Goal: Information Seeking & Learning: Learn about a topic

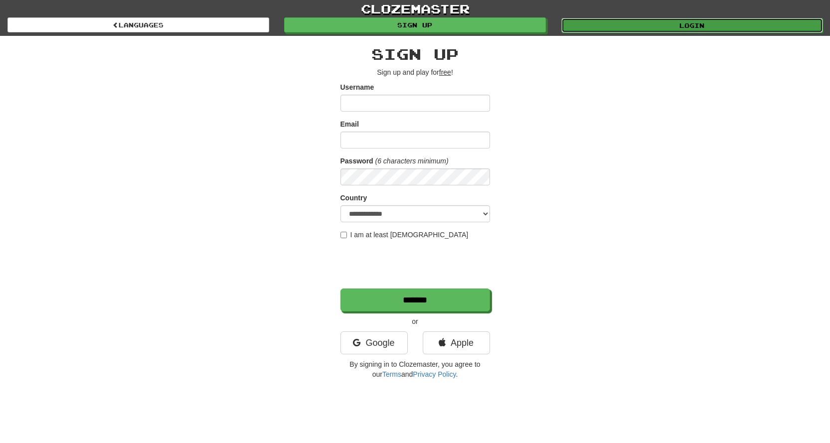
click at [651, 22] on link "Login" at bounding box center [693, 25] width 262 height 15
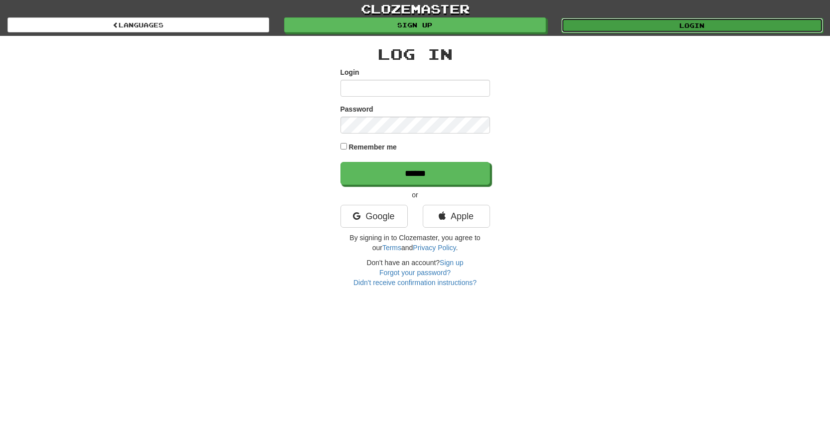
click at [611, 25] on link "Login" at bounding box center [693, 25] width 262 height 15
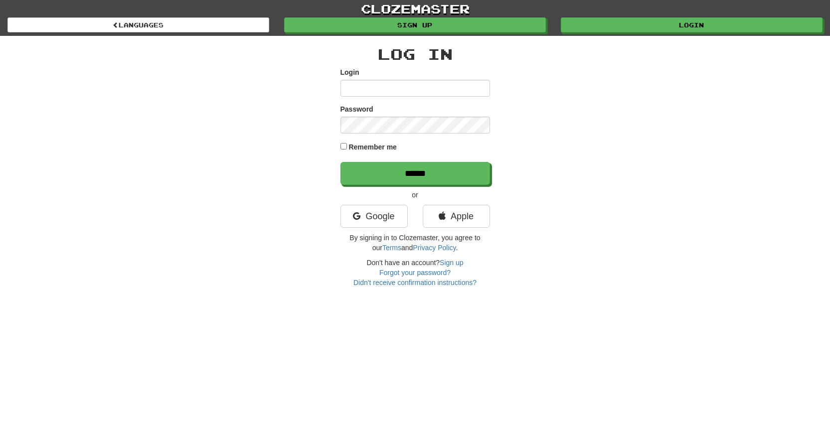
click at [415, 87] on input "Login" at bounding box center [416, 88] width 150 height 17
type input "******"
click at [341, 162] on input "******" at bounding box center [416, 173] width 150 height 23
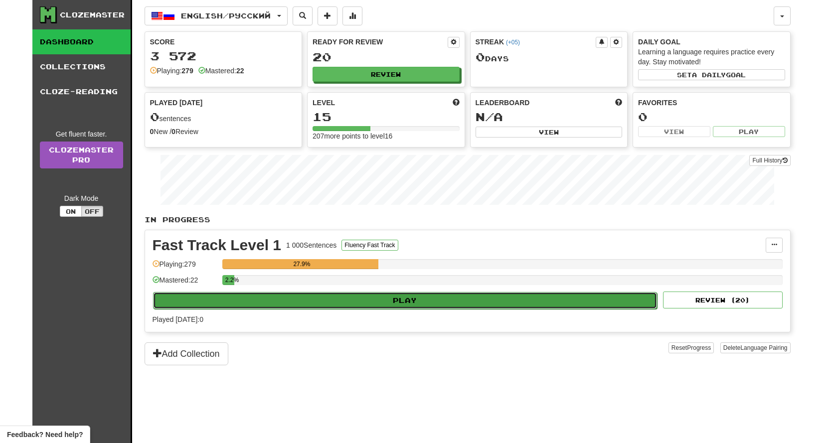
click at [453, 307] on button "Play" at bounding box center [405, 300] width 505 height 17
select select "**"
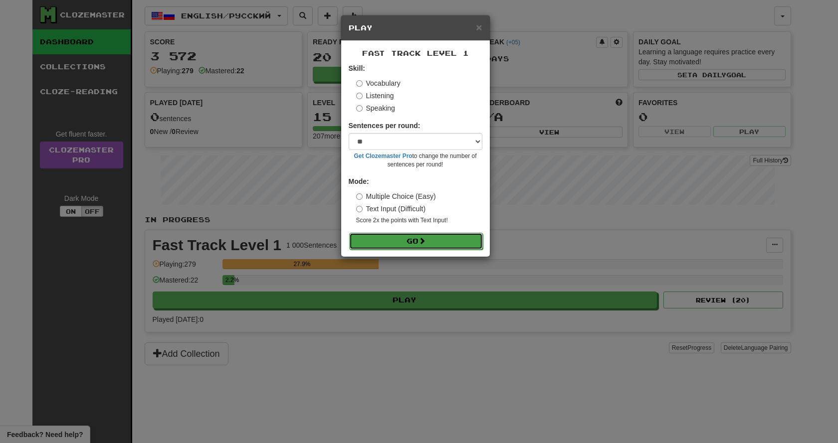
click at [431, 243] on button "Go" at bounding box center [416, 241] width 134 height 17
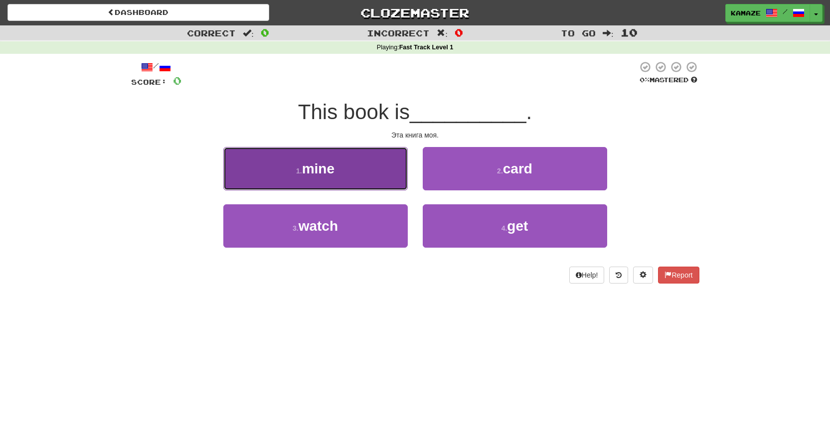
click at [355, 179] on button "1 . mine" at bounding box center [315, 168] width 185 height 43
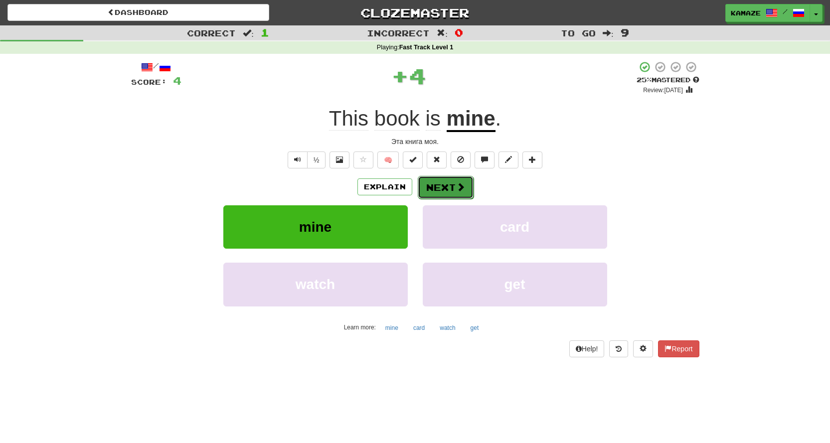
click at [443, 187] on button "Next" at bounding box center [446, 187] width 56 height 23
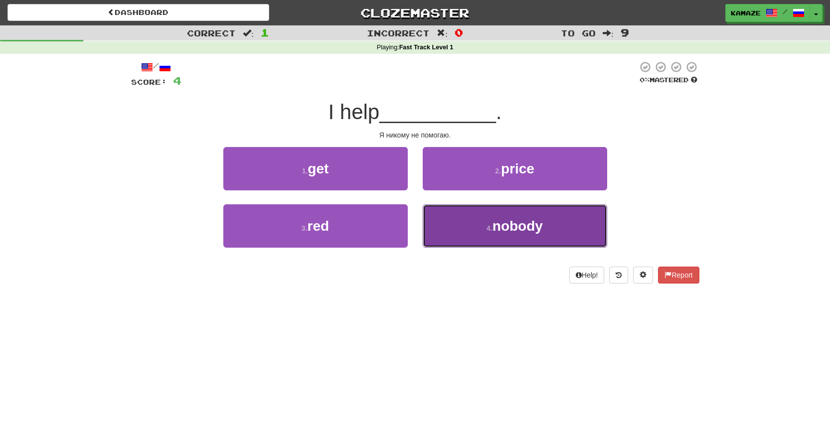
click at [532, 234] on button "4 . nobody" at bounding box center [515, 225] width 185 height 43
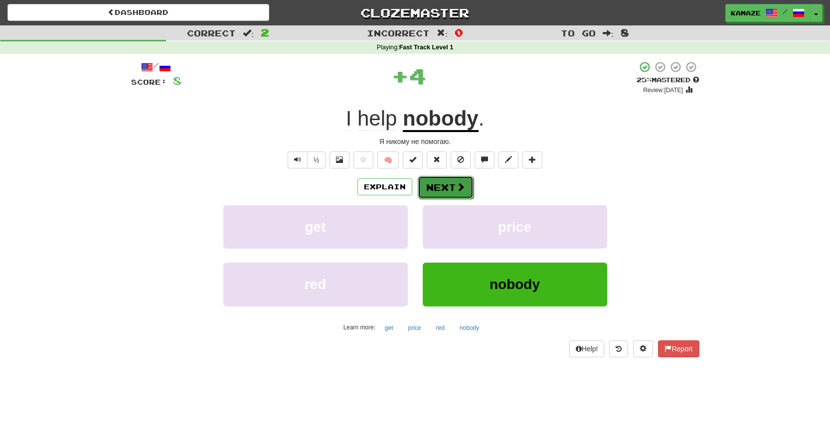
click at [464, 187] on button "Next" at bounding box center [446, 187] width 56 height 23
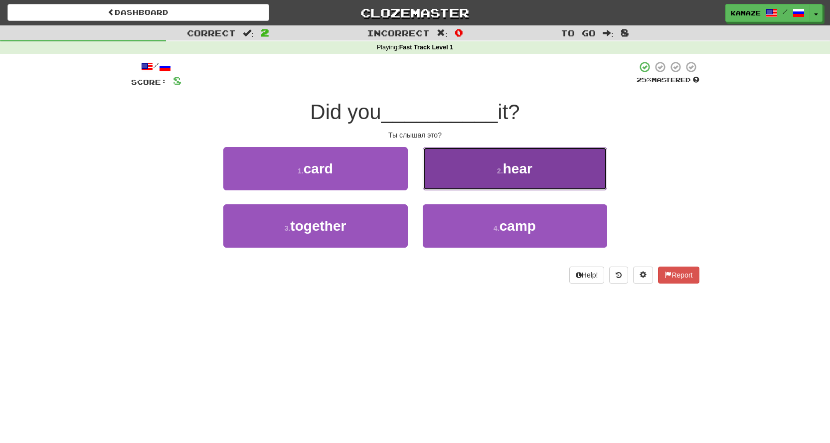
click at [490, 174] on button "2 . hear" at bounding box center [515, 168] width 185 height 43
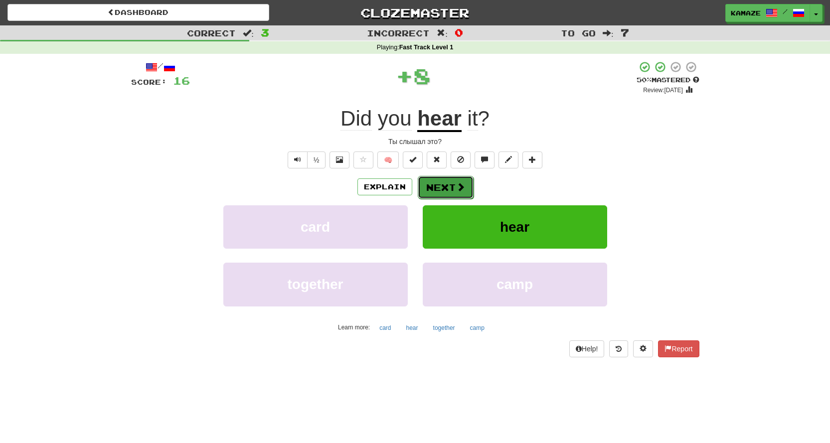
click at [461, 187] on span at bounding box center [460, 187] width 9 height 9
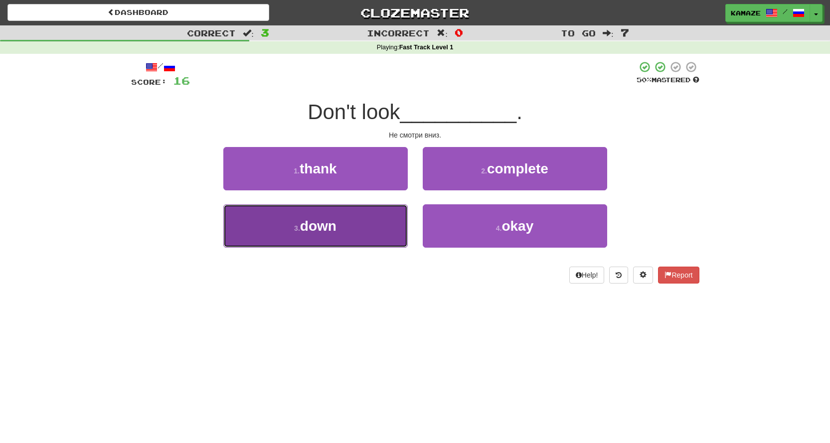
click at [376, 222] on button "3 . down" at bounding box center [315, 225] width 185 height 43
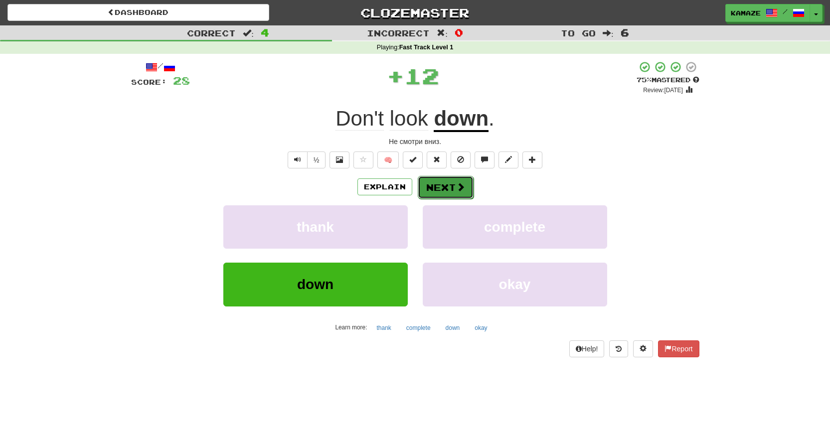
click at [454, 192] on button "Next" at bounding box center [446, 187] width 56 height 23
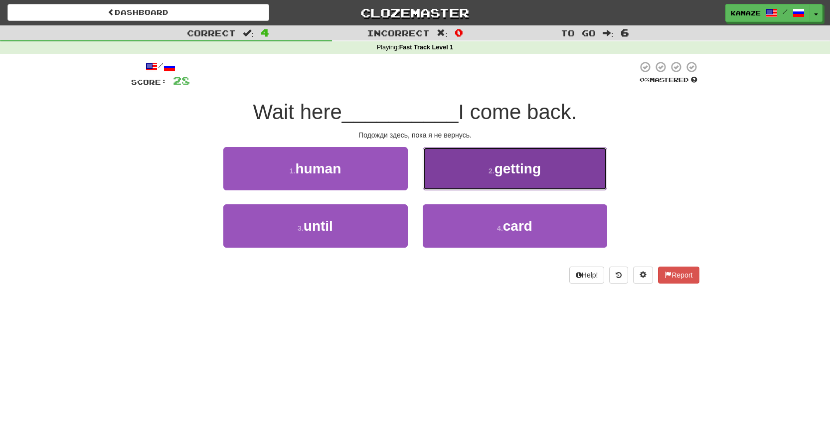
click at [452, 177] on button "2 . getting" at bounding box center [515, 168] width 185 height 43
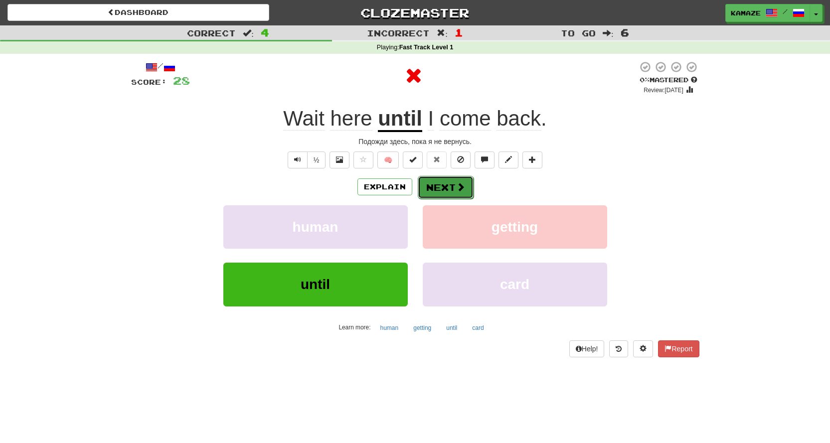
click at [430, 194] on button "Next" at bounding box center [446, 187] width 56 height 23
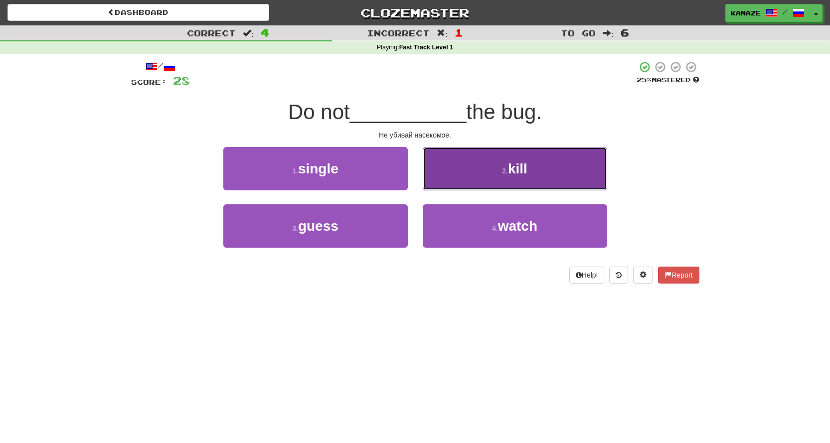
click at [483, 176] on button "2 . kill" at bounding box center [515, 168] width 185 height 43
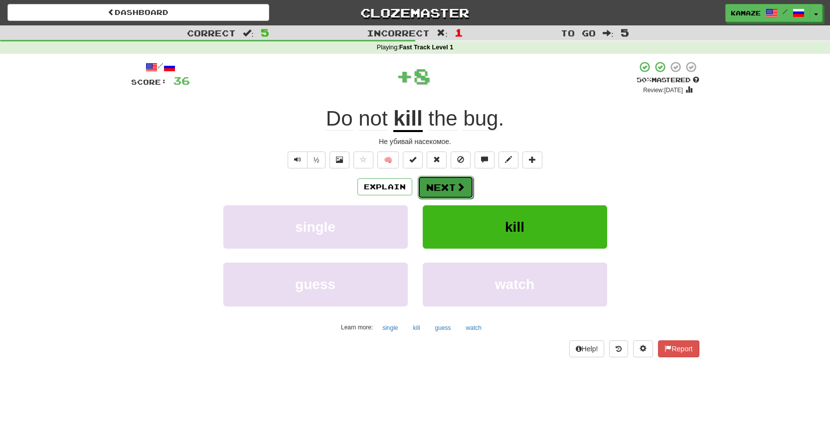
click at [456, 191] on span at bounding box center [460, 187] width 9 height 9
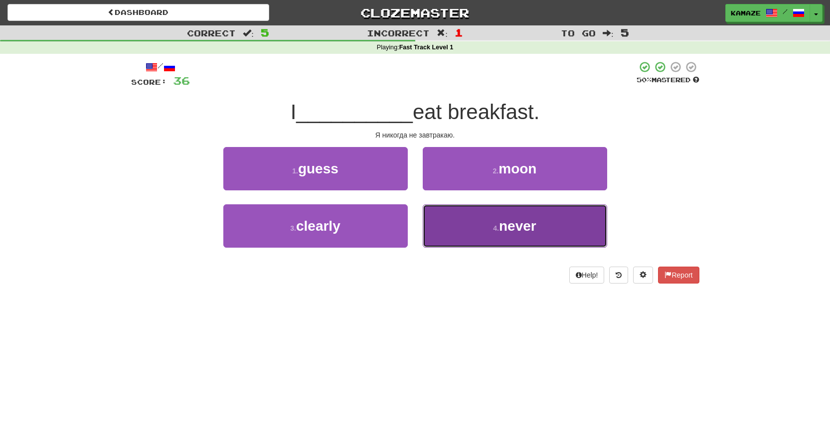
click at [517, 222] on span "never" at bounding box center [517, 225] width 37 height 15
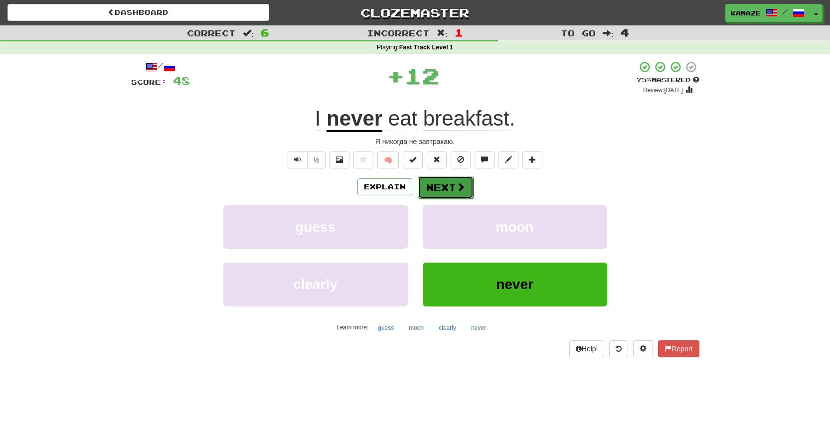
click at [467, 186] on button "Next" at bounding box center [446, 187] width 56 height 23
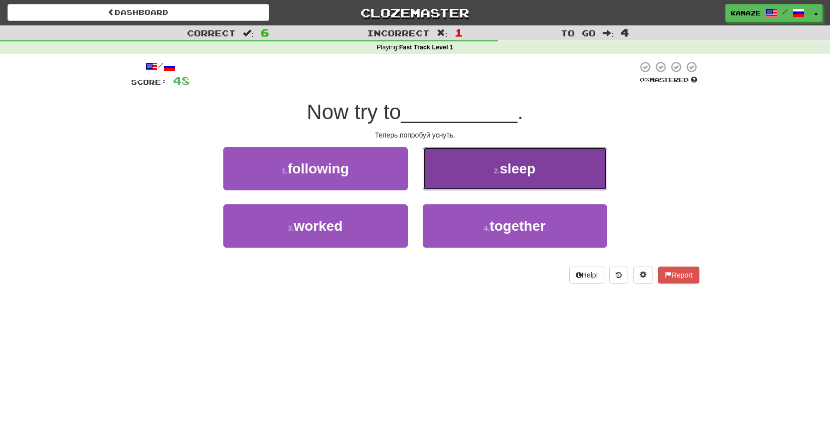
click at [477, 177] on button "2 . sleep" at bounding box center [515, 168] width 185 height 43
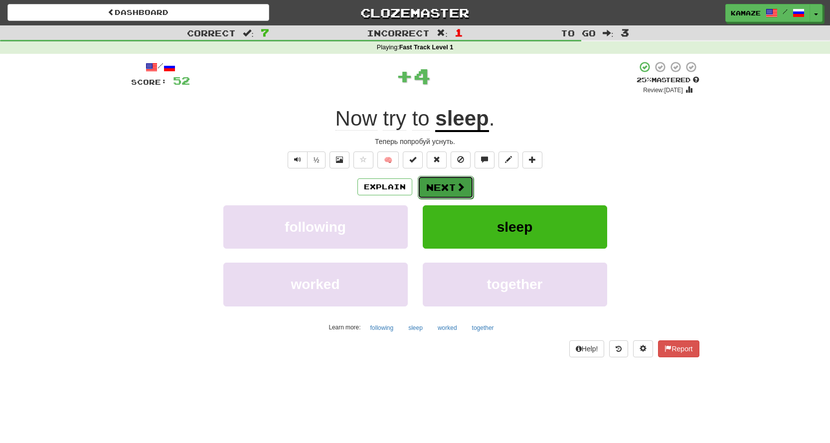
click at [459, 187] on span at bounding box center [460, 187] width 9 height 9
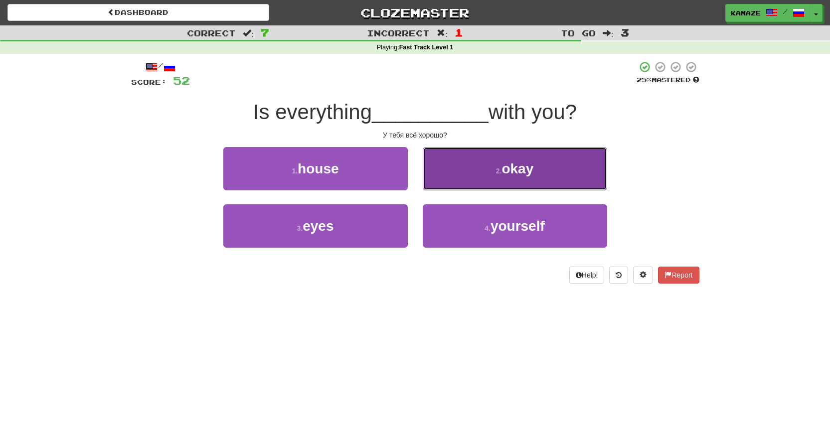
click at [482, 176] on button "2 . okay" at bounding box center [515, 168] width 185 height 43
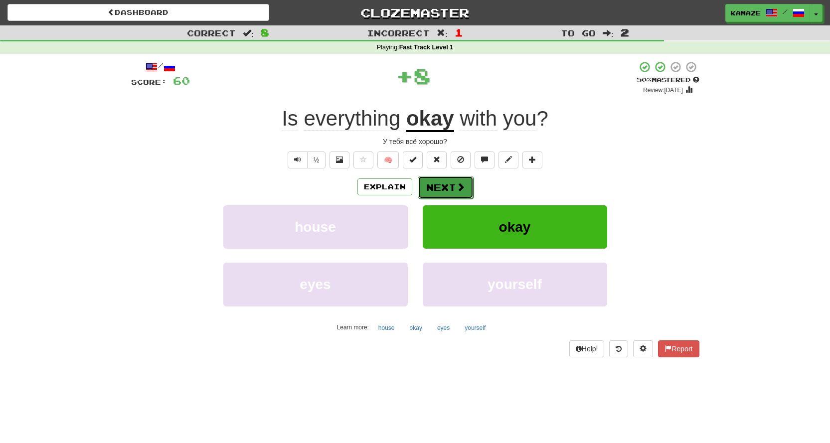
click at [467, 182] on button "Next" at bounding box center [446, 187] width 56 height 23
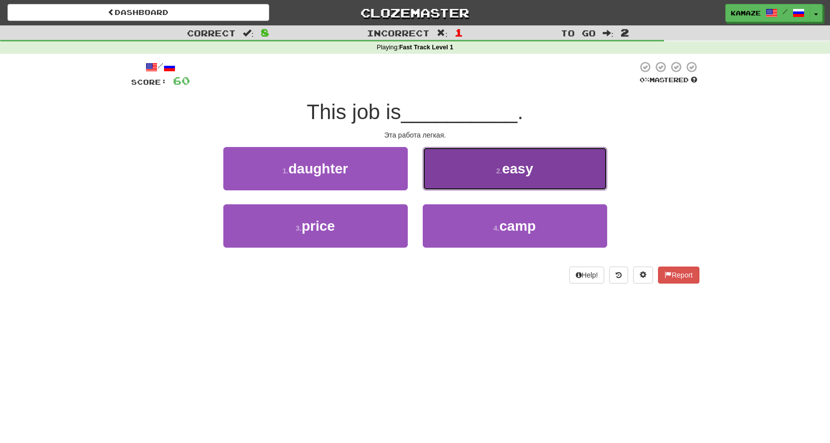
click at [467, 179] on button "2 . easy" at bounding box center [515, 168] width 185 height 43
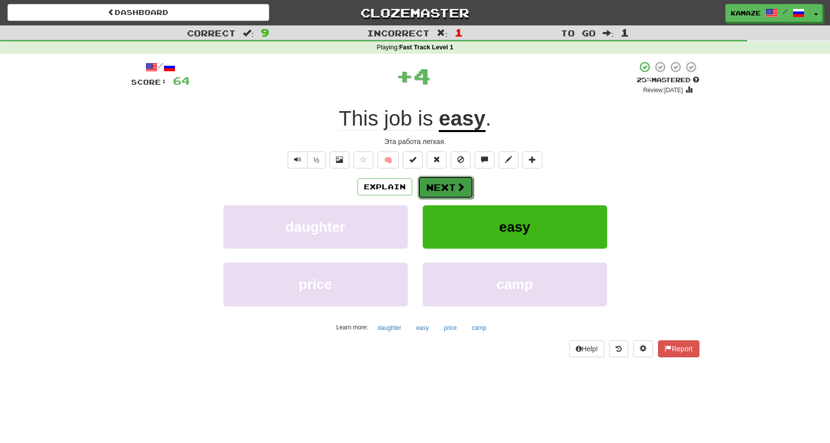
click at [460, 183] on span at bounding box center [460, 187] width 9 height 9
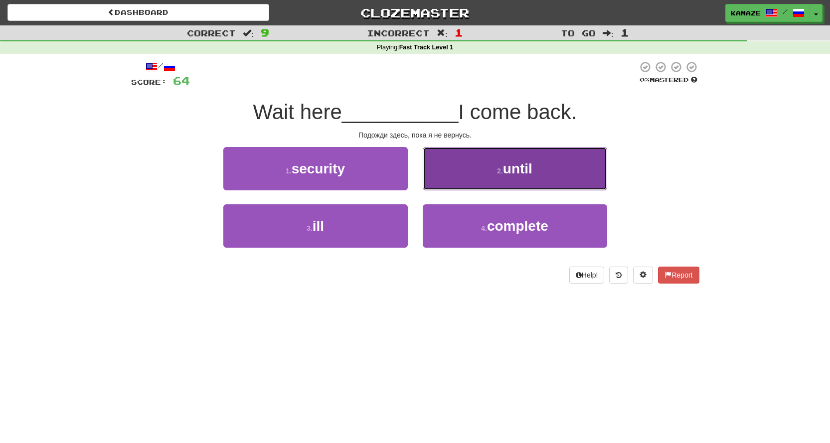
click at [478, 178] on button "2 . until" at bounding box center [515, 168] width 185 height 43
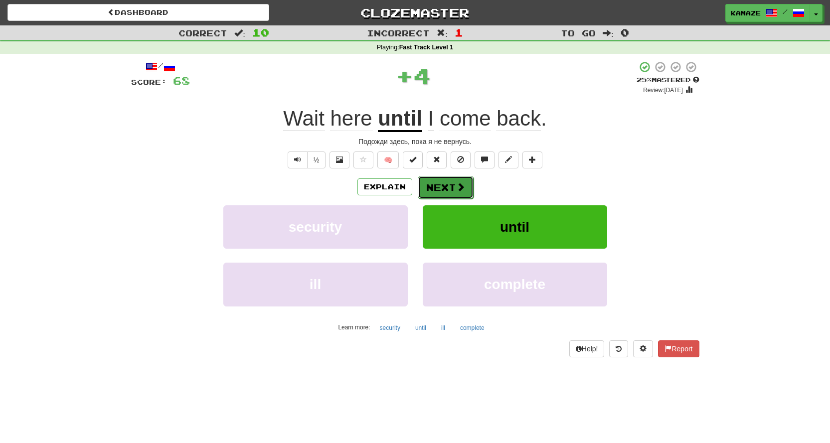
click at [462, 187] on span at bounding box center [460, 187] width 9 height 9
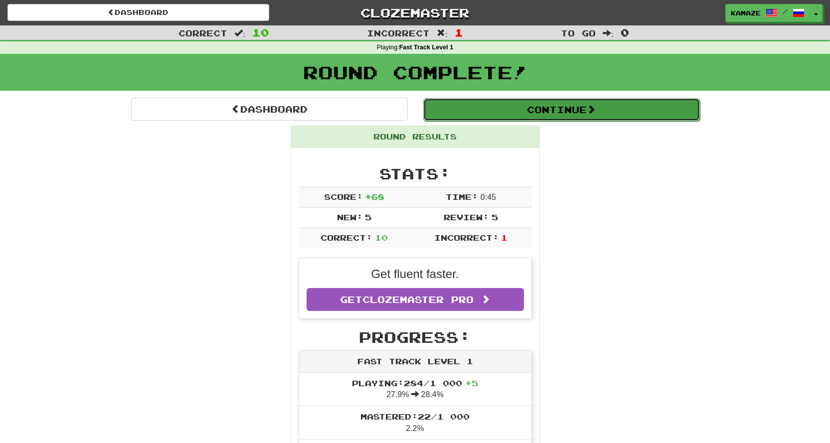
click at [545, 113] on button "Continue" at bounding box center [561, 109] width 277 height 23
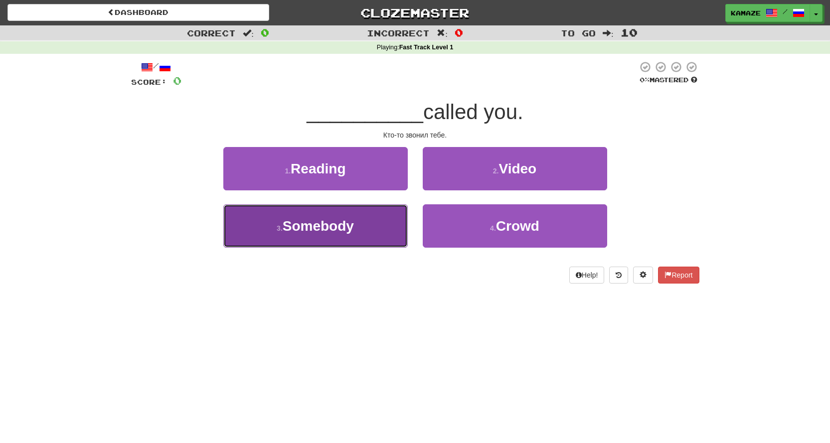
click at [366, 234] on button "3 . Somebody" at bounding box center [315, 225] width 185 height 43
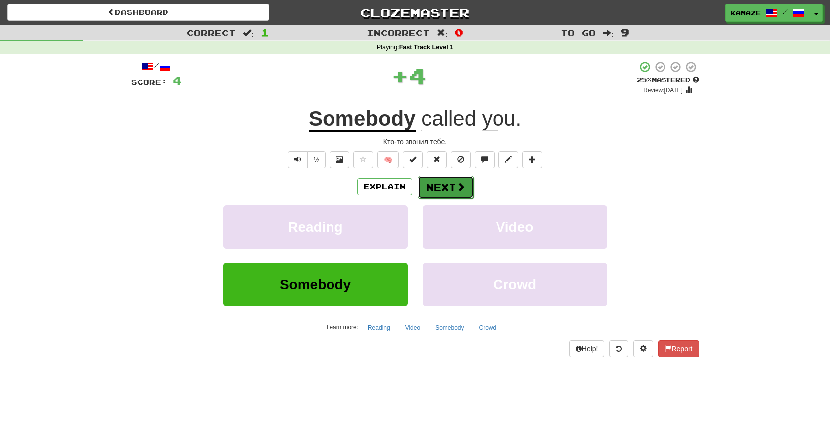
click at [433, 188] on button "Next" at bounding box center [446, 187] width 56 height 23
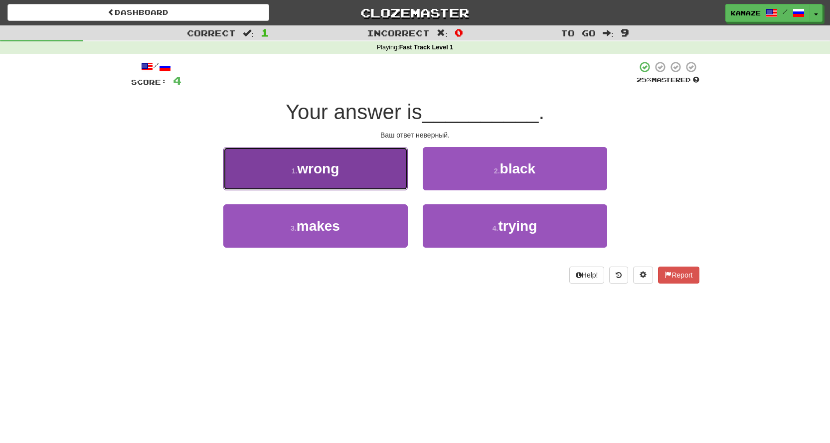
click at [376, 181] on button "1 . wrong" at bounding box center [315, 168] width 185 height 43
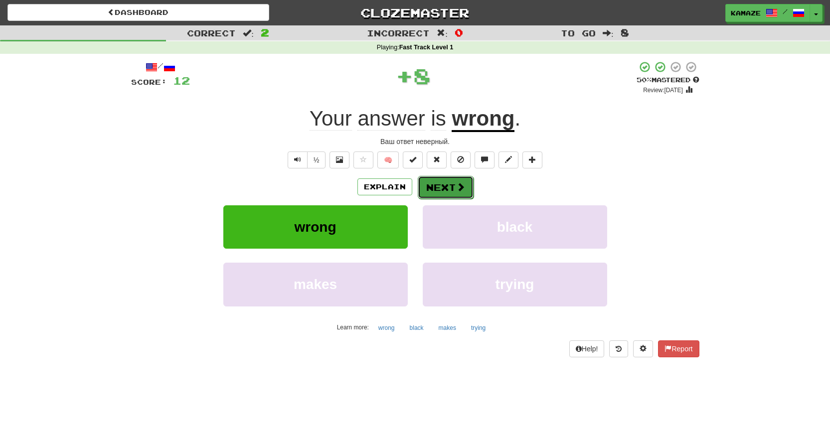
click at [439, 181] on button "Next" at bounding box center [446, 187] width 56 height 23
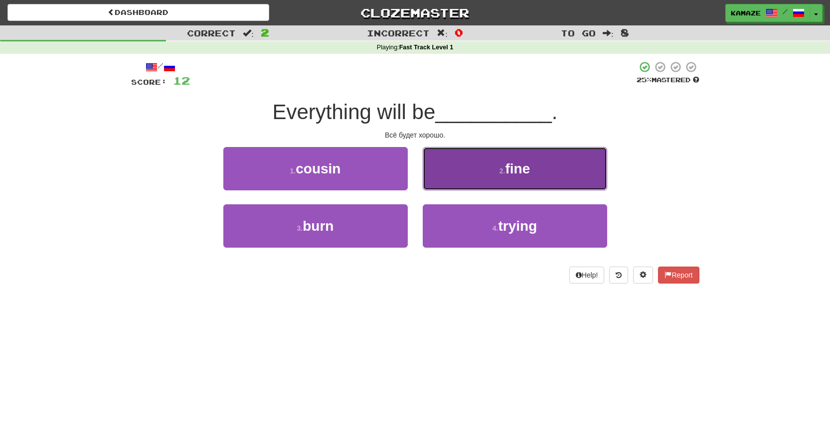
click at [485, 173] on button "2 . fine" at bounding box center [515, 168] width 185 height 43
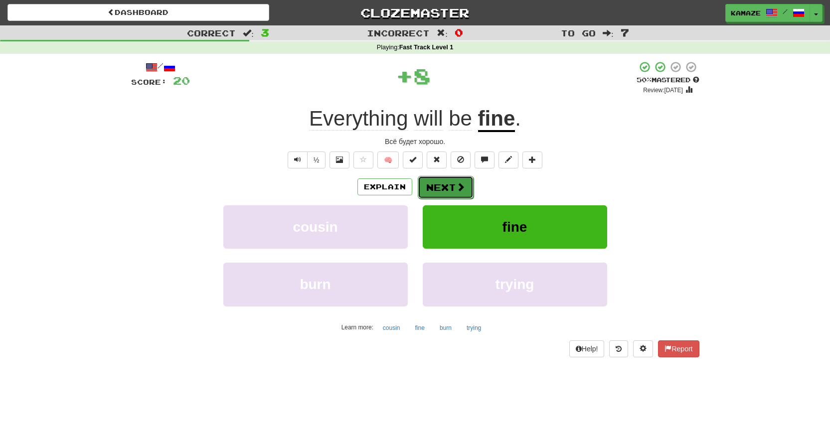
click at [454, 187] on button "Next" at bounding box center [446, 187] width 56 height 23
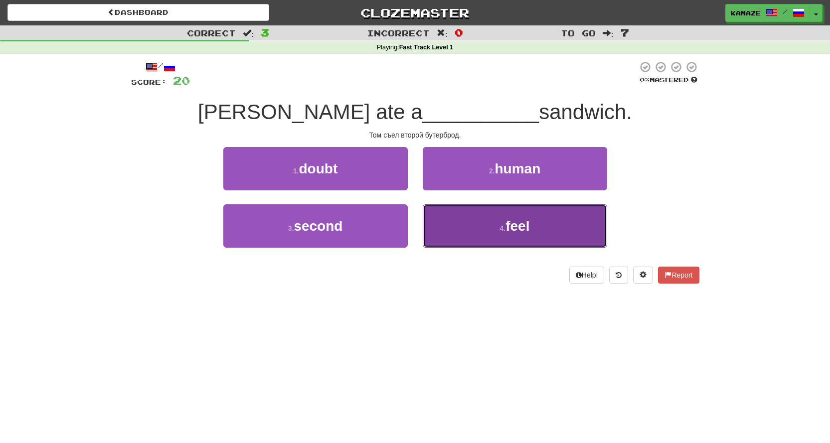
click at [491, 224] on button "4 . feel" at bounding box center [515, 225] width 185 height 43
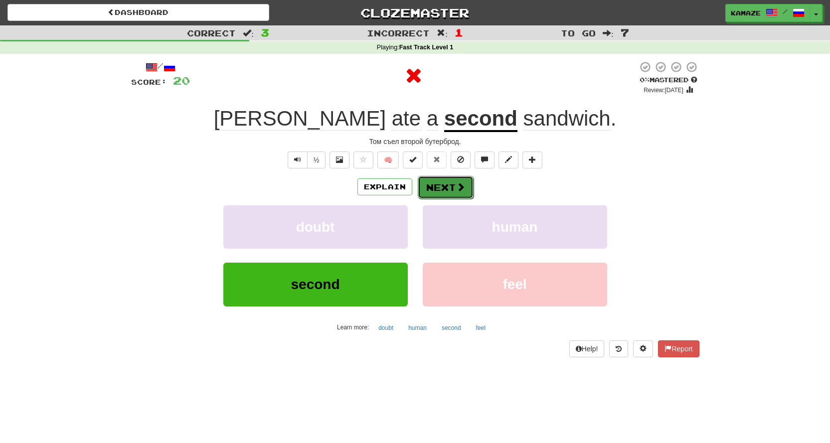
click at [454, 191] on button "Next" at bounding box center [446, 187] width 56 height 23
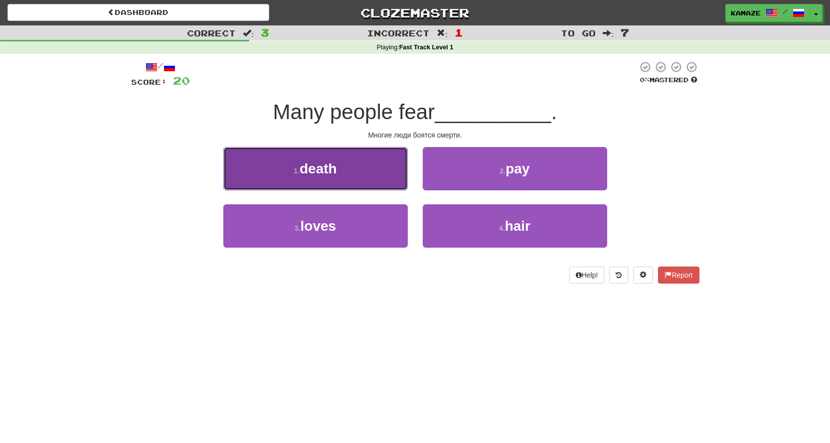
click at [352, 182] on button "1 . death" at bounding box center [315, 168] width 185 height 43
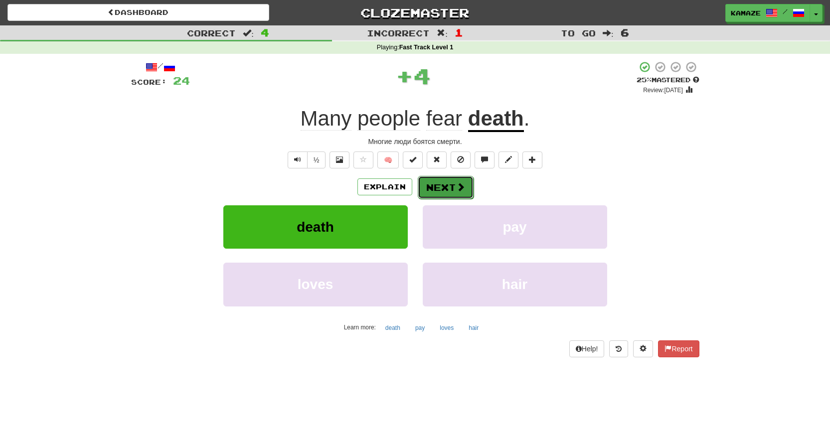
click at [431, 183] on button "Next" at bounding box center [446, 187] width 56 height 23
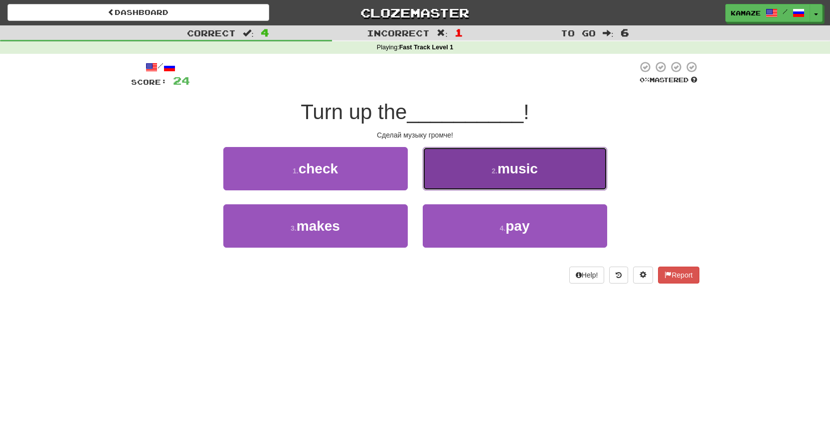
click at [472, 180] on button "2 . music" at bounding box center [515, 168] width 185 height 43
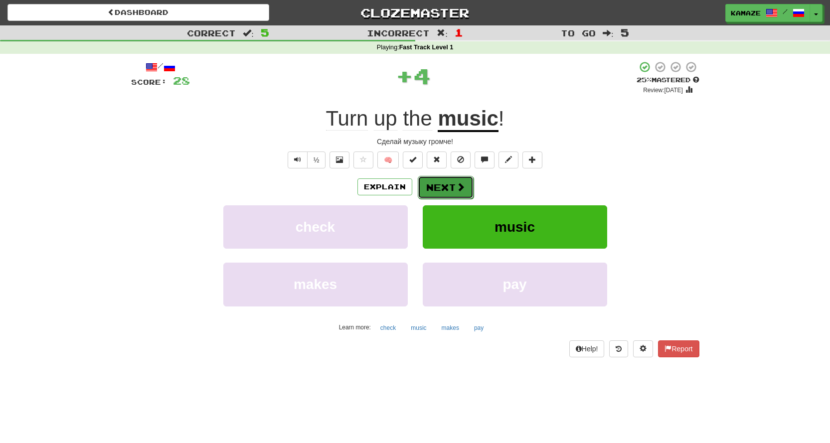
click at [433, 188] on button "Next" at bounding box center [446, 187] width 56 height 23
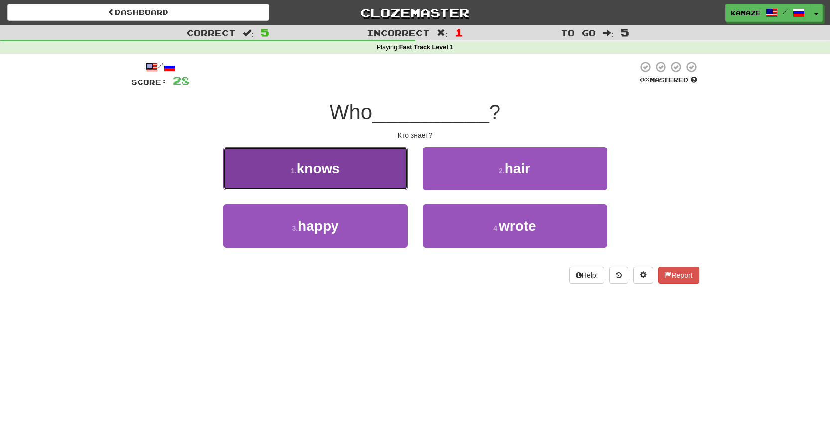
click at [338, 180] on button "1 . knows" at bounding box center [315, 168] width 185 height 43
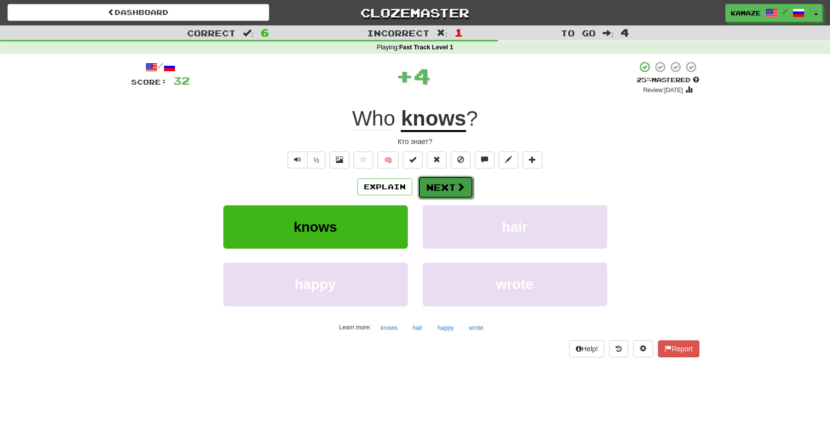
click at [456, 181] on button "Next" at bounding box center [446, 187] width 56 height 23
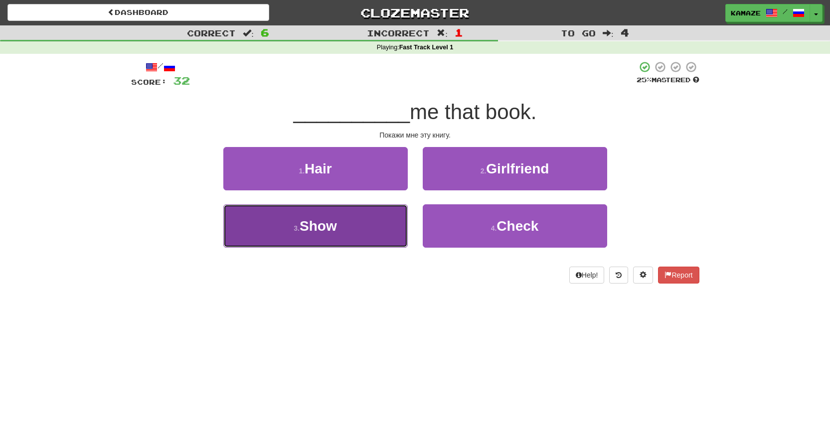
click at [363, 225] on button "3 . Show" at bounding box center [315, 225] width 185 height 43
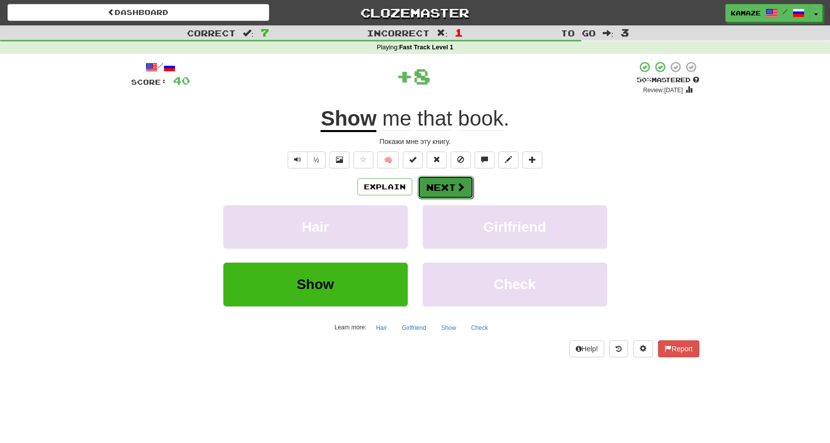
click at [433, 187] on button "Next" at bounding box center [446, 187] width 56 height 23
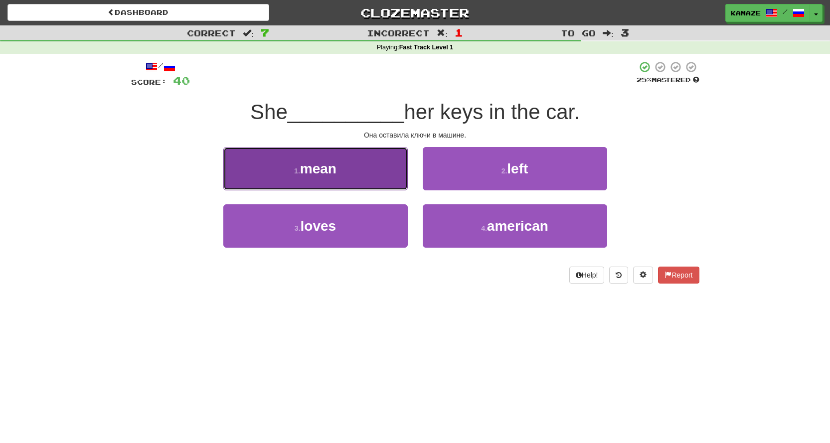
click at [389, 179] on button "1 . mean" at bounding box center [315, 168] width 185 height 43
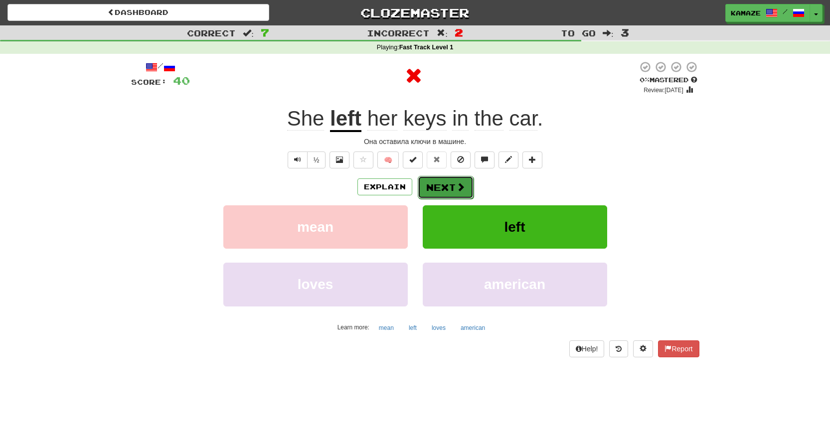
click at [438, 182] on button "Next" at bounding box center [446, 187] width 56 height 23
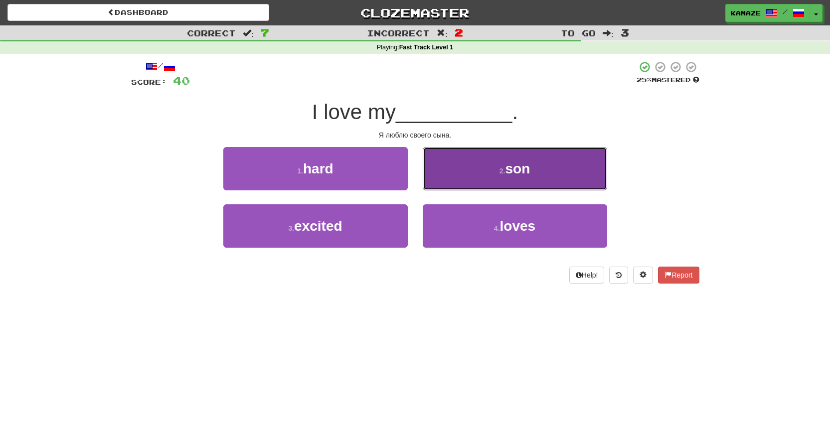
click at [493, 179] on button "2 . son" at bounding box center [515, 168] width 185 height 43
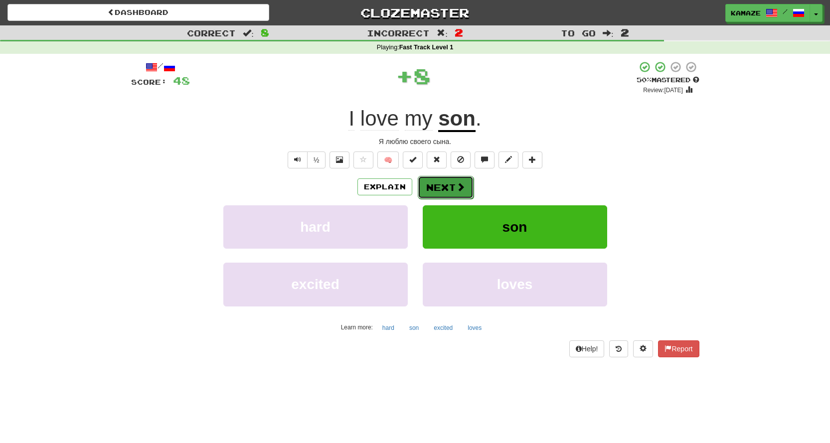
click at [456, 183] on span at bounding box center [460, 187] width 9 height 9
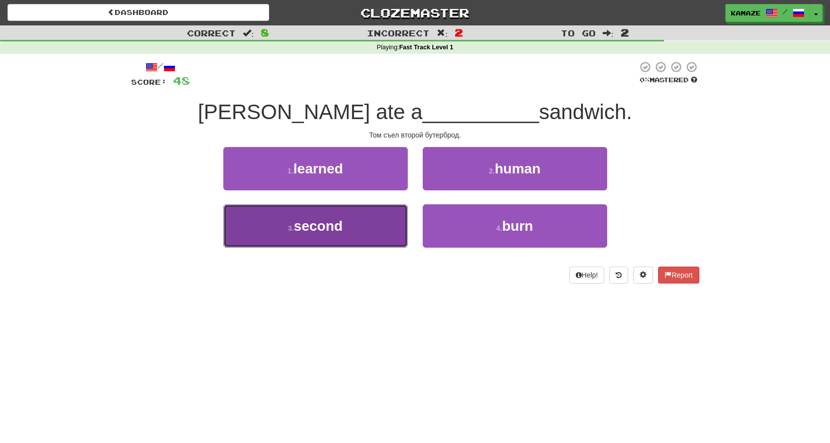
click at [381, 215] on button "3 . second" at bounding box center [315, 225] width 185 height 43
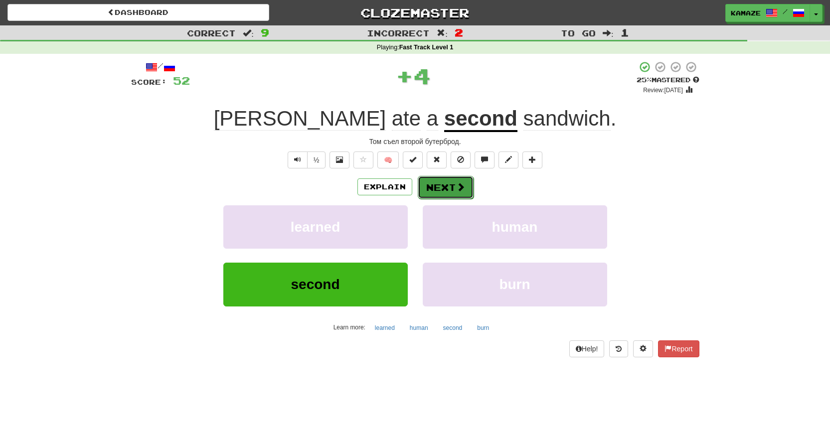
click at [443, 181] on button "Next" at bounding box center [446, 187] width 56 height 23
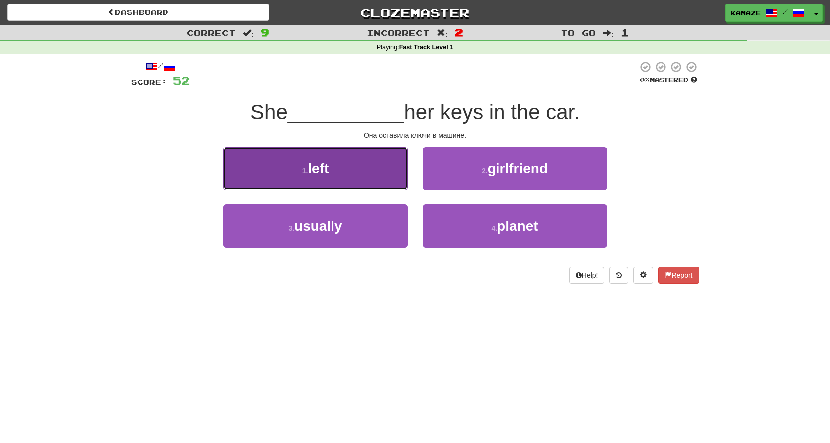
click at [380, 177] on button "1 . left" at bounding box center [315, 168] width 185 height 43
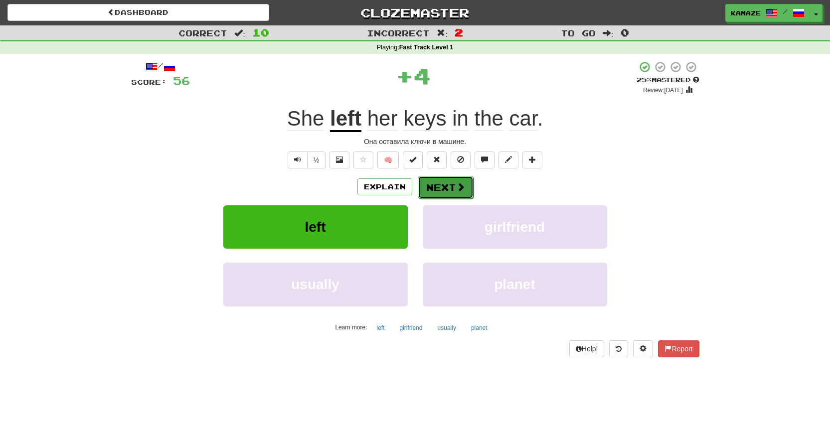
click at [438, 181] on button "Next" at bounding box center [446, 187] width 56 height 23
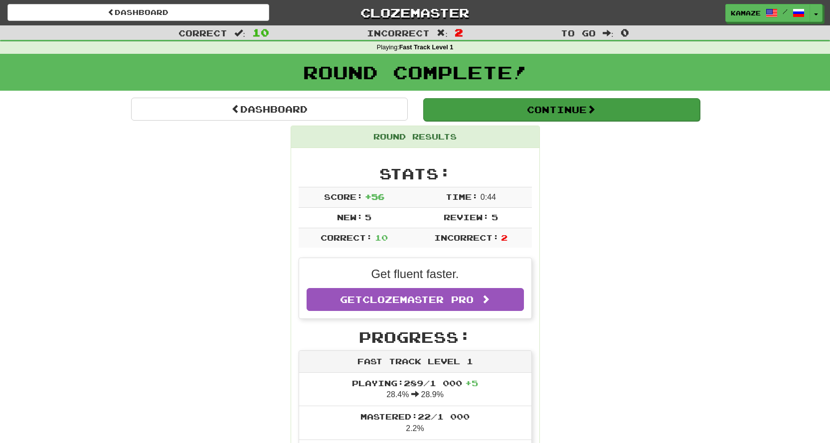
drag, startPoint x: 543, startPoint y: 125, endPoint x: 545, endPoint y: 119, distance: 6.7
click at [545, 119] on button "Continue" at bounding box center [561, 109] width 277 height 23
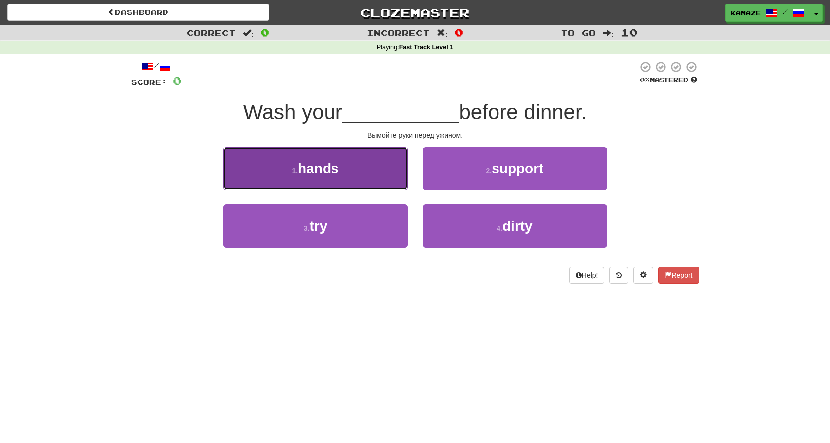
click at [356, 169] on button "1 . hands" at bounding box center [315, 168] width 185 height 43
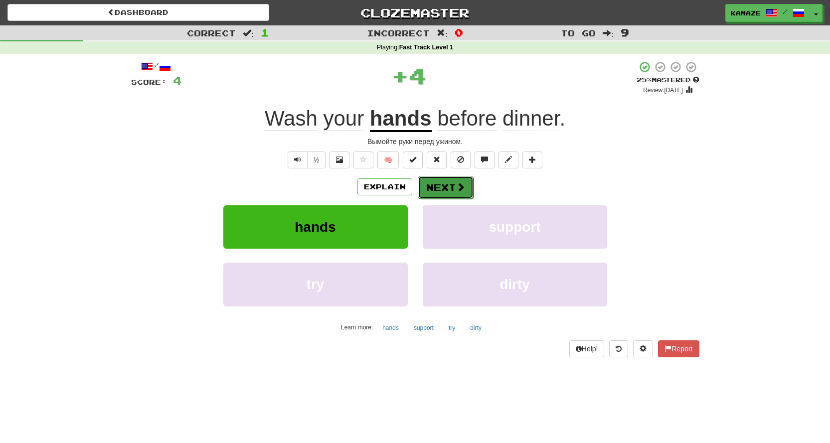
click at [445, 183] on button "Next" at bounding box center [446, 187] width 56 height 23
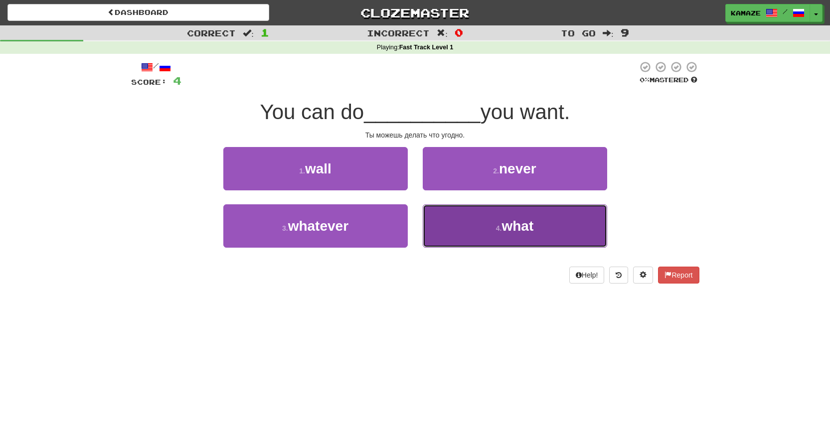
click at [512, 216] on button "4 . what" at bounding box center [515, 225] width 185 height 43
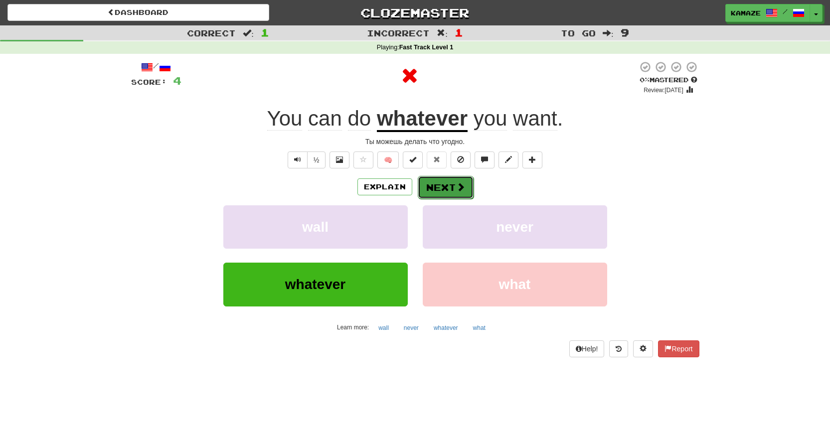
click at [446, 181] on button "Next" at bounding box center [446, 187] width 56 height 23
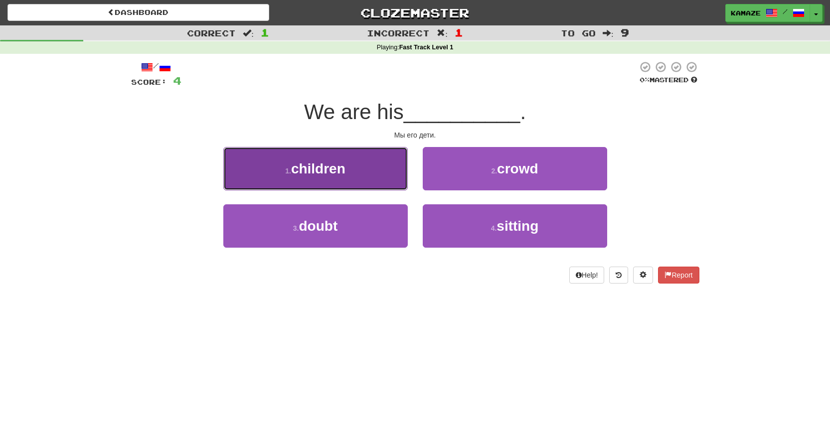
click at [349, 169] on button "1 . children" at bounding box center [315, 168] width 185 height 43
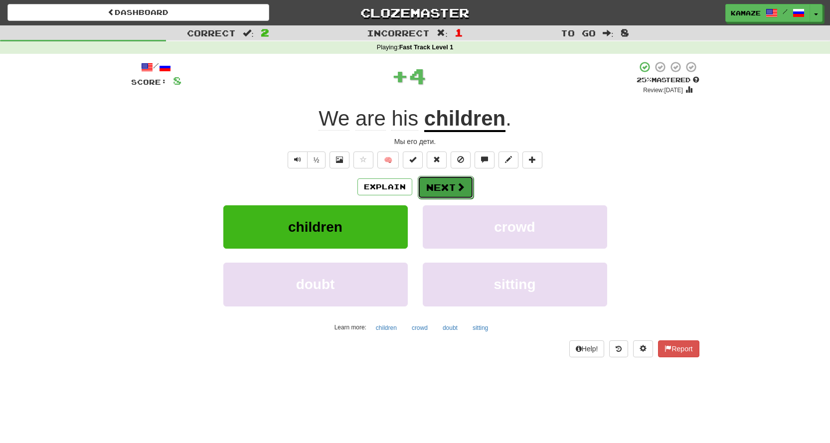
click at [452, 186] on button "Next" at bounding box center [446, 187] width 56 height 23
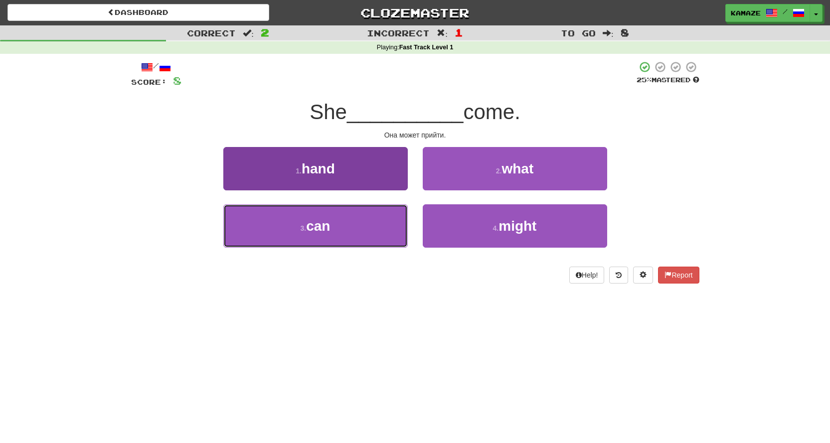
click at [339, 228] on button "3 . can" at bounding box center [315, 225] width 185 height 43
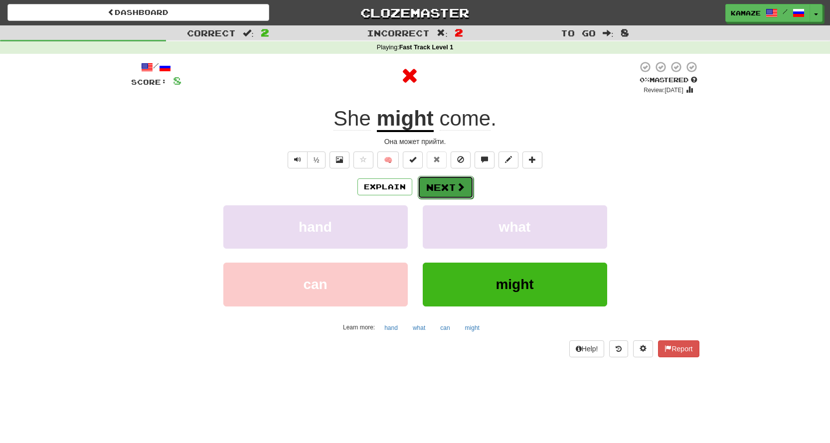
click at [441, 188] on button "Next" at bounding box center [446, 187] width 56 height 23
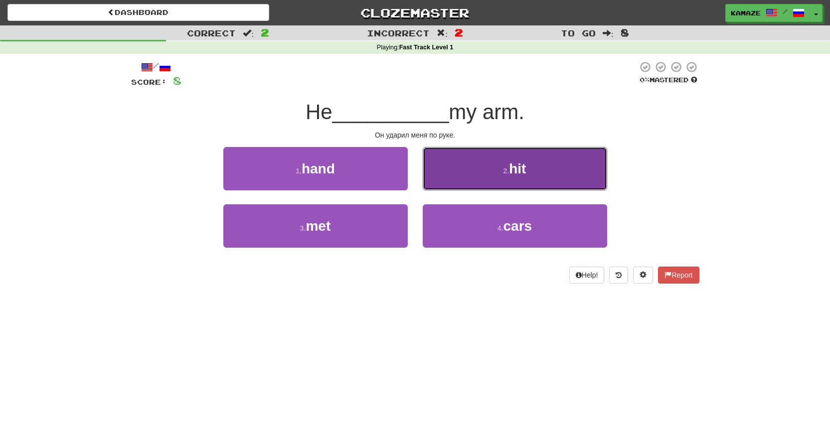
click at [495, 187] on button "2 . hit" at bounding box center [515, 168] width 185 height 43
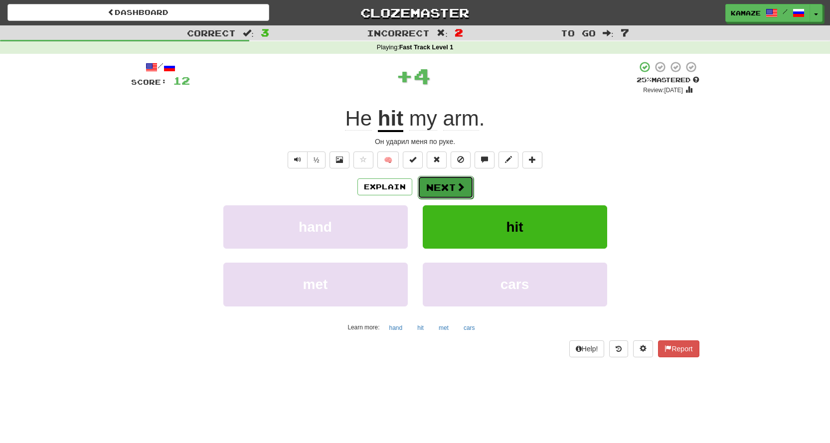
click at [436, 188] on button "Next" at bounding box center [446, 187] width 56 height 23
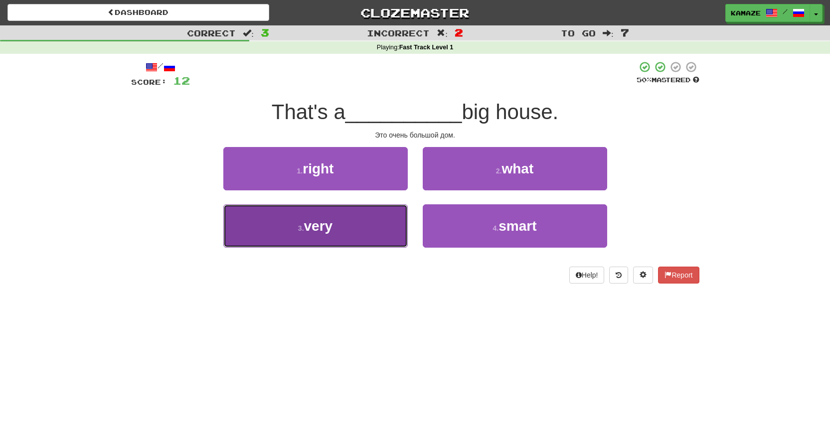
click at [344, 232] on button "3 . very" at bounding box center [315, 225] width 185 height 43
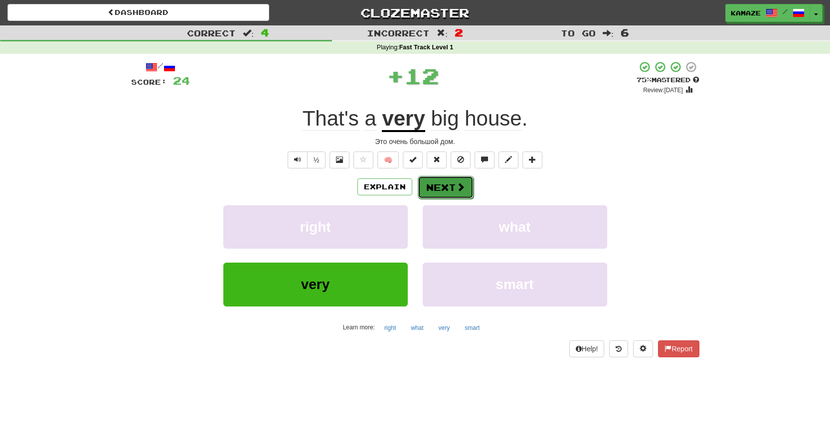
click at [450, 181] on button "Next" at bounding box center [446, 187] width 56 height 23
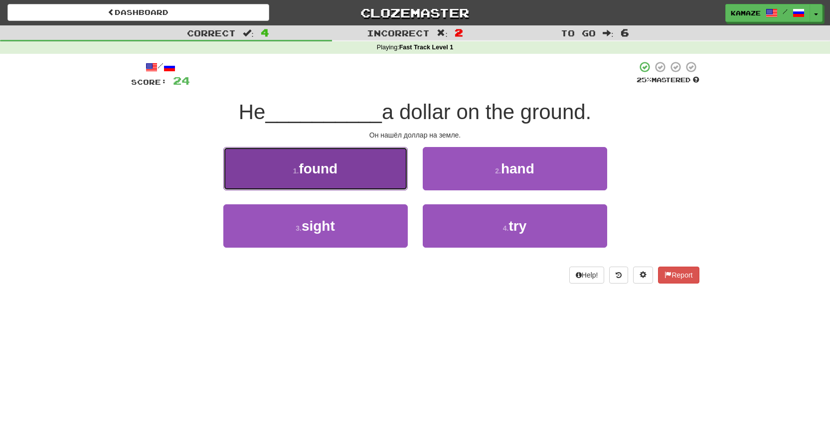
click at [371, 177] on button "1 . found" at bounding box center [315, 168] width 185 height 43
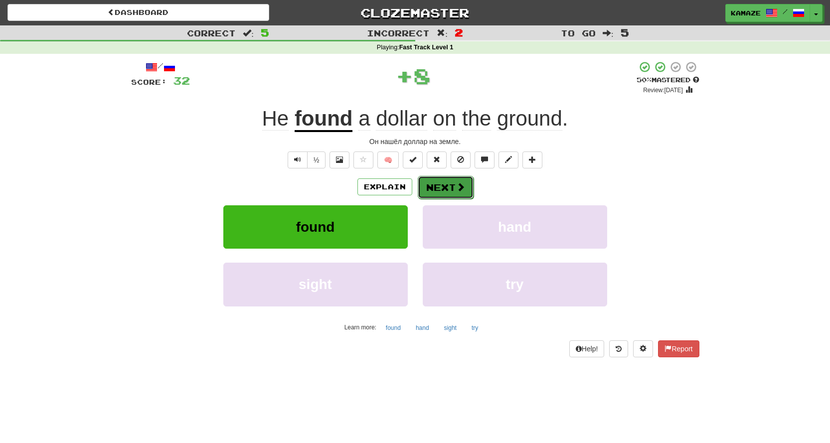
click at [454, 180] on button "Next" at bounding box center [446, 187] width 56 height 23
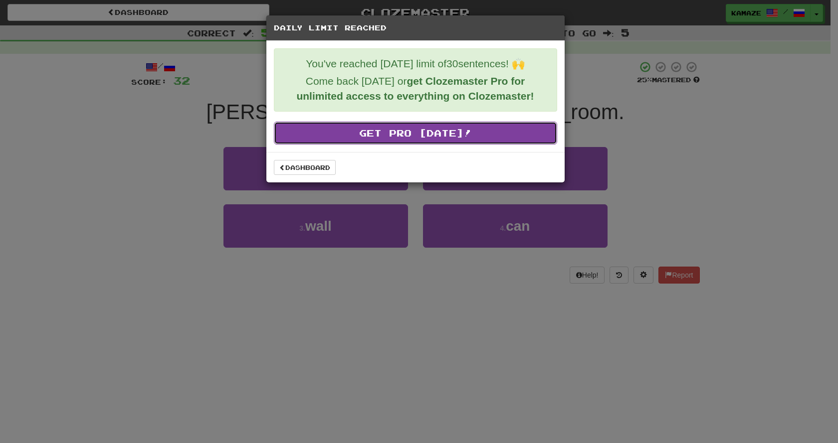
click at [427, 139] on link "Get Pro Today!" at bounding box center [415, 133] width 283 height 23
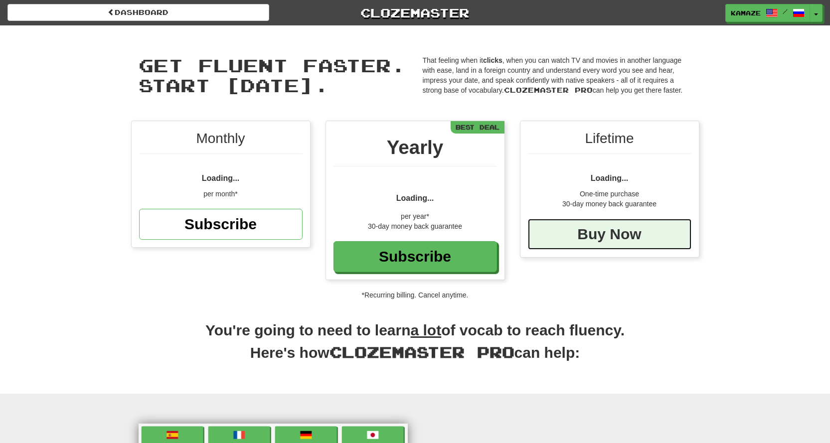
click at [556, 237] on div "Buy Now" at bounding box center [610, 234] width 164 height 31
